Goal: Transaction & Acquisition: Download file/media

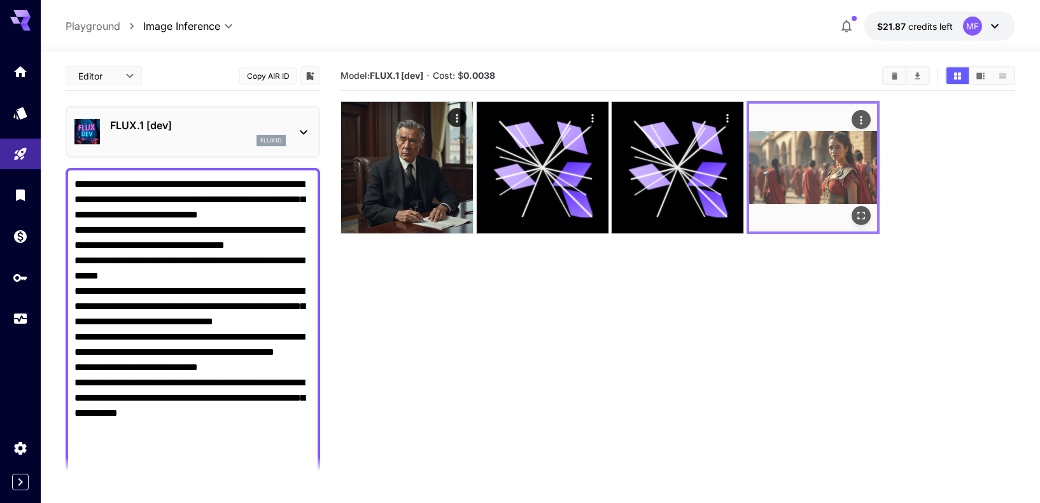
scroll to position [112, 0]
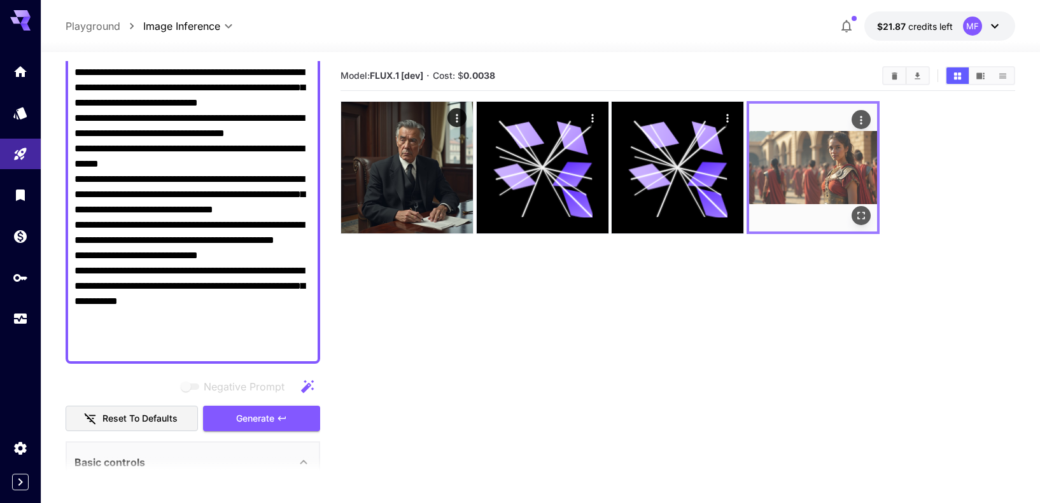
click at [822, 172] on img at bounding box center [813, 168] width 128 height 128
click at [862, 118] on icon "Actions" at bounding box center [861, 120] width 13 height 13
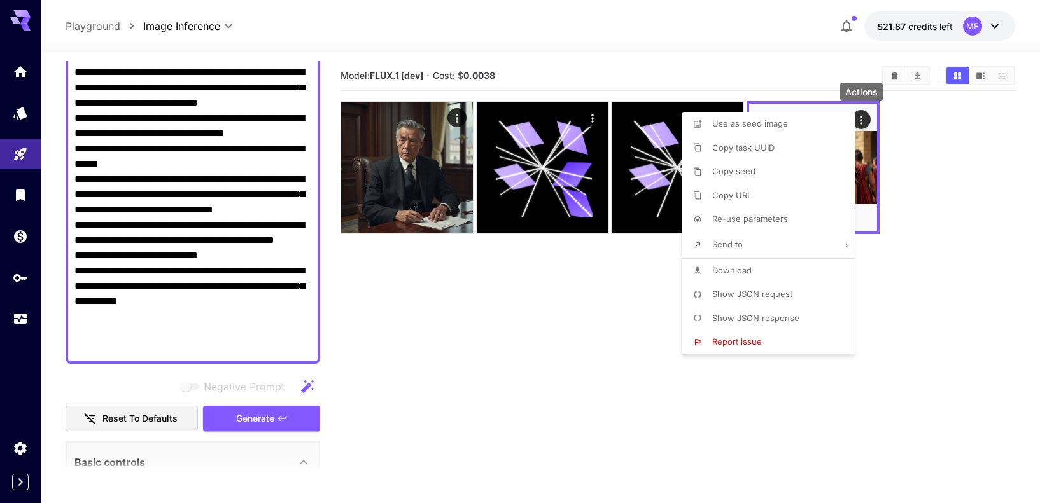
click at [745, 272] on span "Download" at bounding box center [731, 270] width 39 height 10
click at [962, 244] on div at bounding box center [520, 251] width 1040 height 503
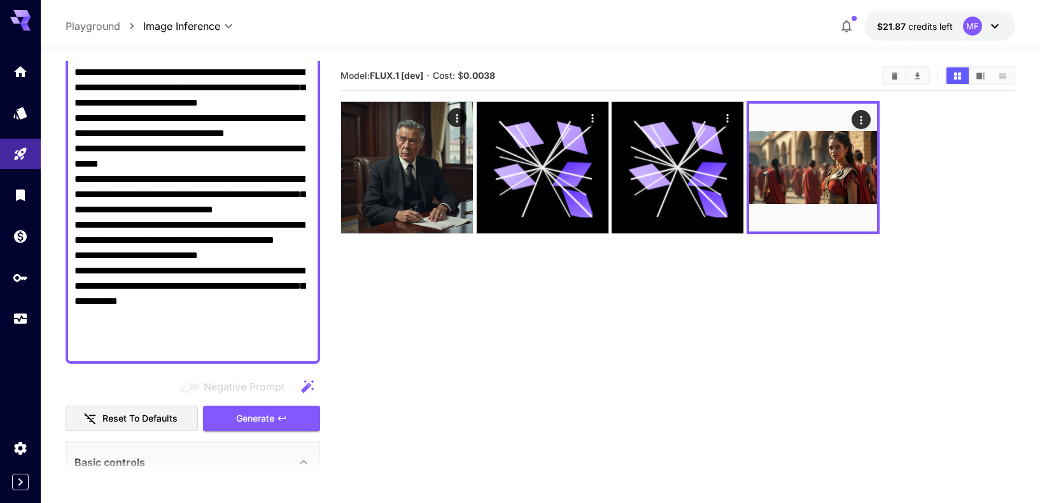
click at [932, 220] on div at bounding box center [678, 167] width 675 height 133
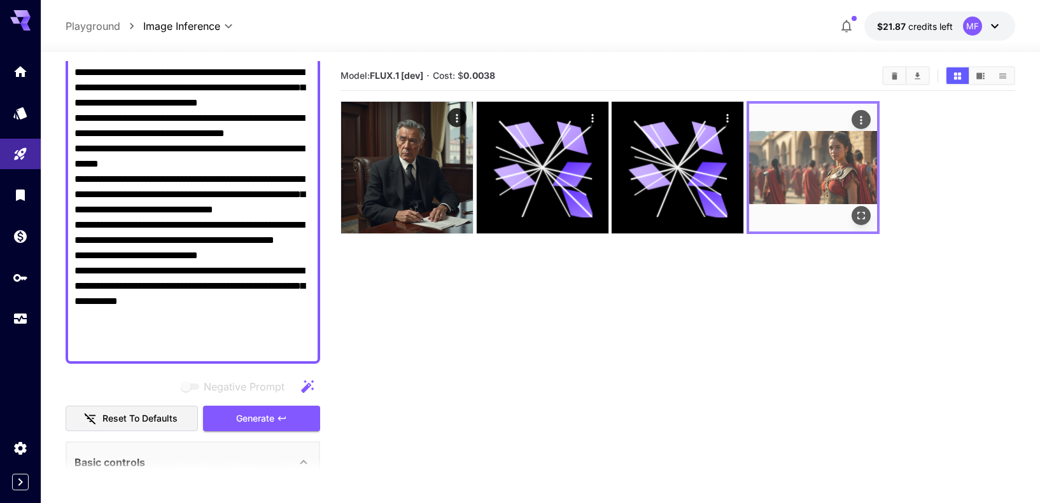
click at [820, 177] on img at bounding box center [813, 168] width 128 height 128
click at [862, 216] on icon "Open in fullscreen" at bounding box center [861, 215] width 13 height 13
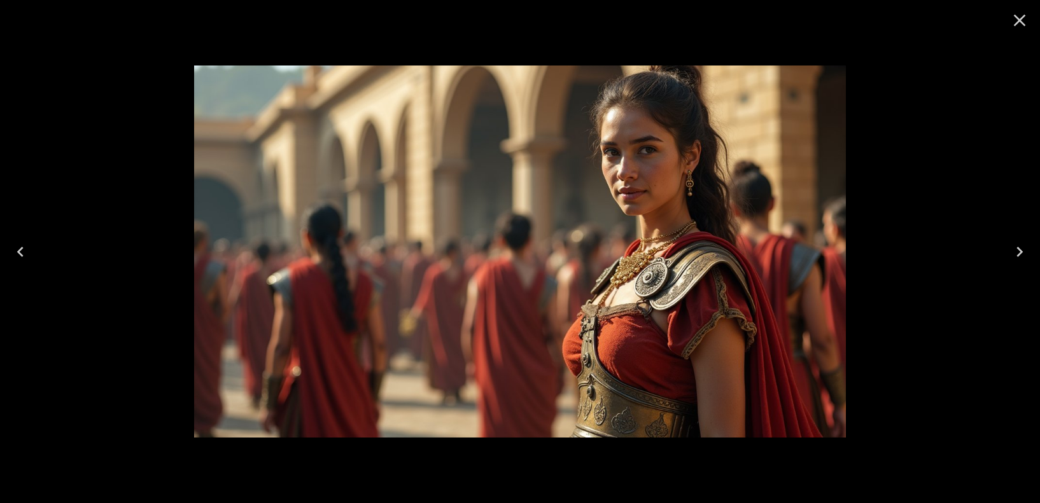
click at [449, 237] on img at bounding box center [520, 252] width 652 height 372
click at [579, 235] on img at bounding box center [520, 252] width 652 height 372
click at [501, 262] on img at bounding box center [520, 252] width 652 height 372
click at [1015, 24] on icon "Close" at bounding box center [1019, 20] width 20 height 20
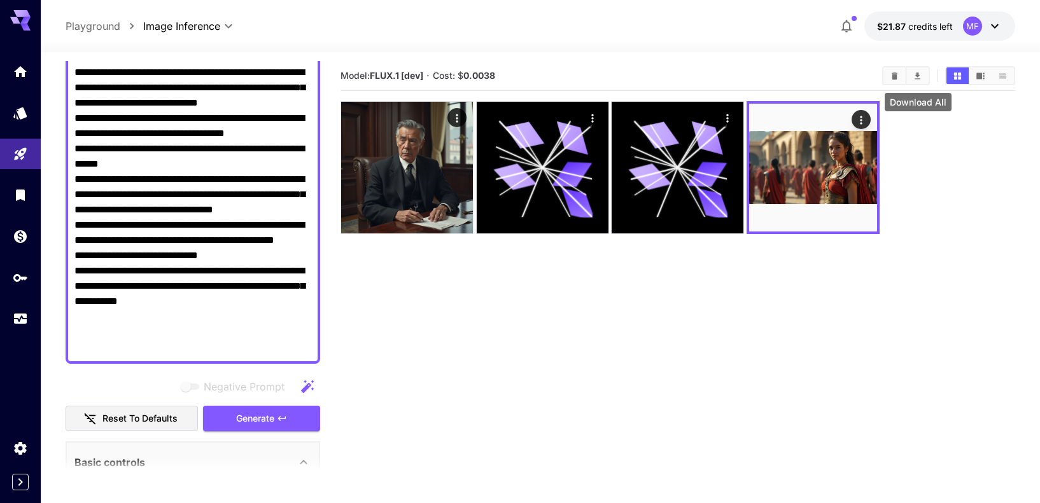
click at [920, 78] on icon "Download All" at bounding box center [918, 76] width 10 height 10
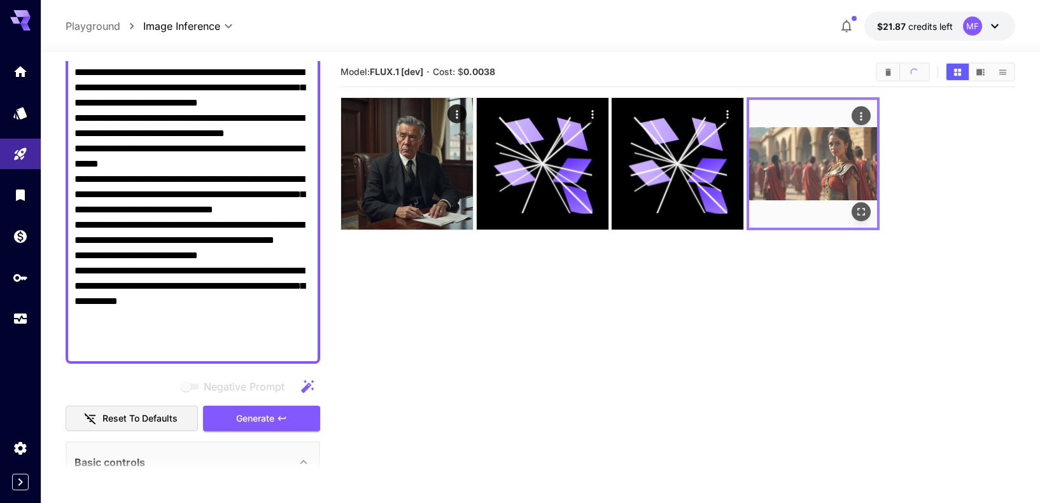
click at [805, 175] on img at bounding box center [813, 164] width 128 height 128
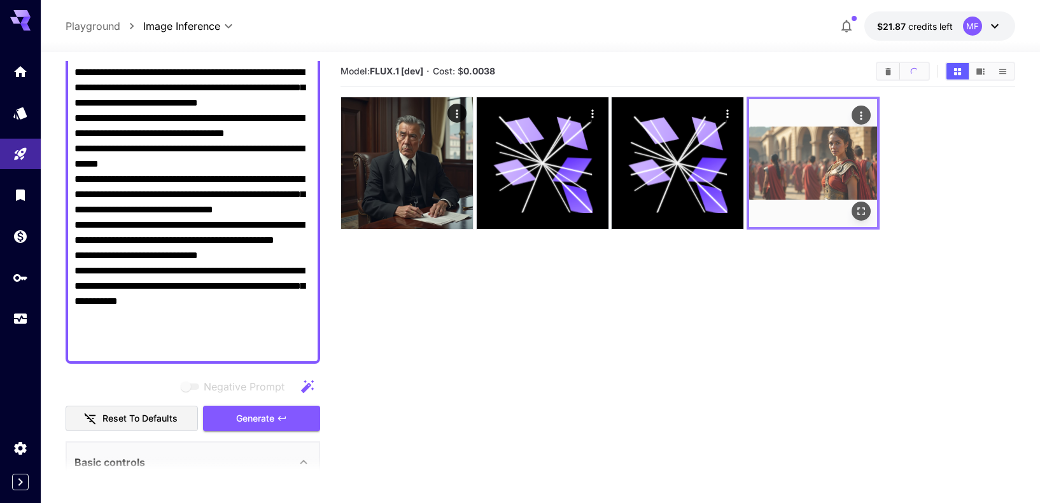
click at [805, 175] on img at bounding box center [813, 163] width 128 height 128
click at [861, 112] on icon "Actions" at bounding box center [862, 115] width 2 height 8
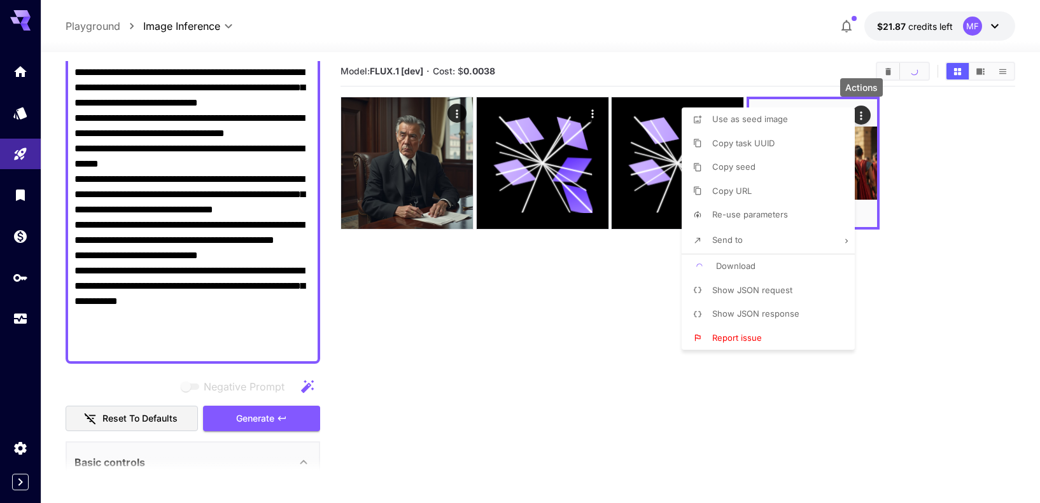
click at [750, 166] on span "Copy seed" at bounding box center [733, 167] width 43 height 10
click at [640, 389] on div at bounding box center [520, 251] width 1040 height 503
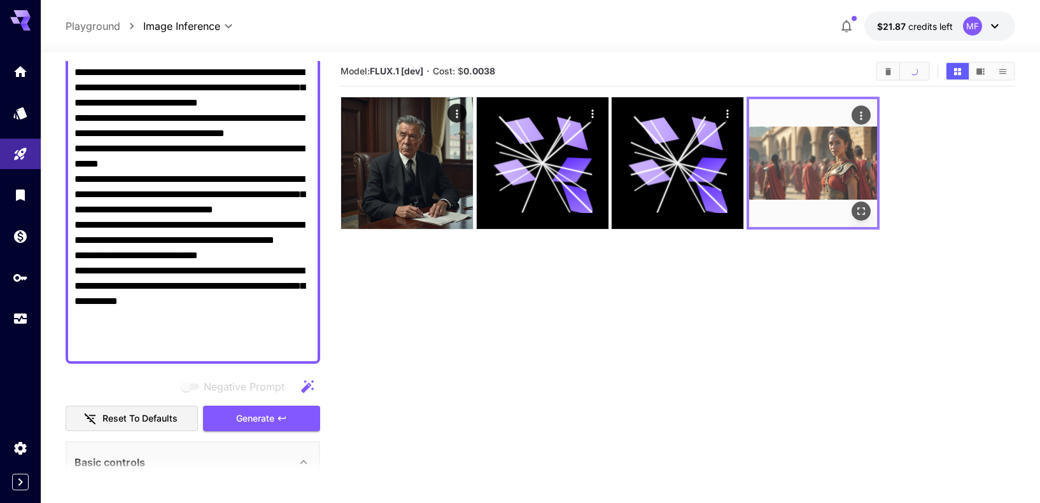
click at [807, 162] on img at bounding box center [813, 163] width 128 height 128
